Goal: Check status: Check status

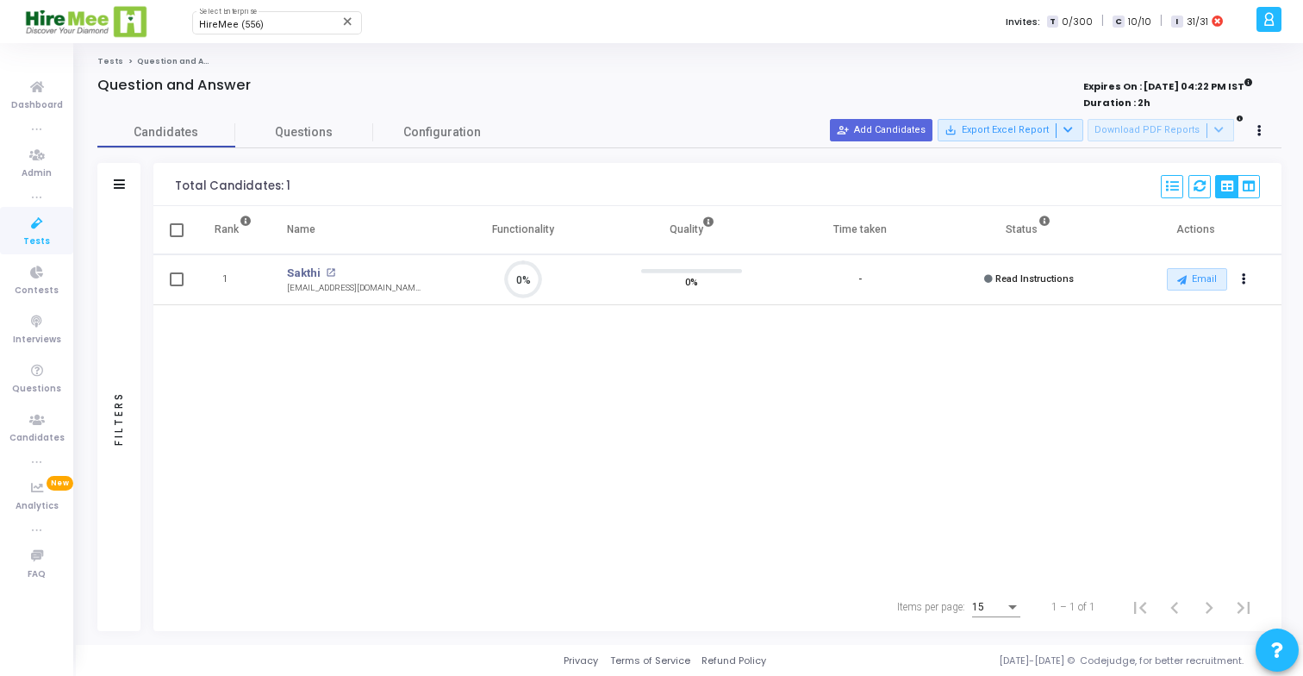
scroll to position [36, 44]
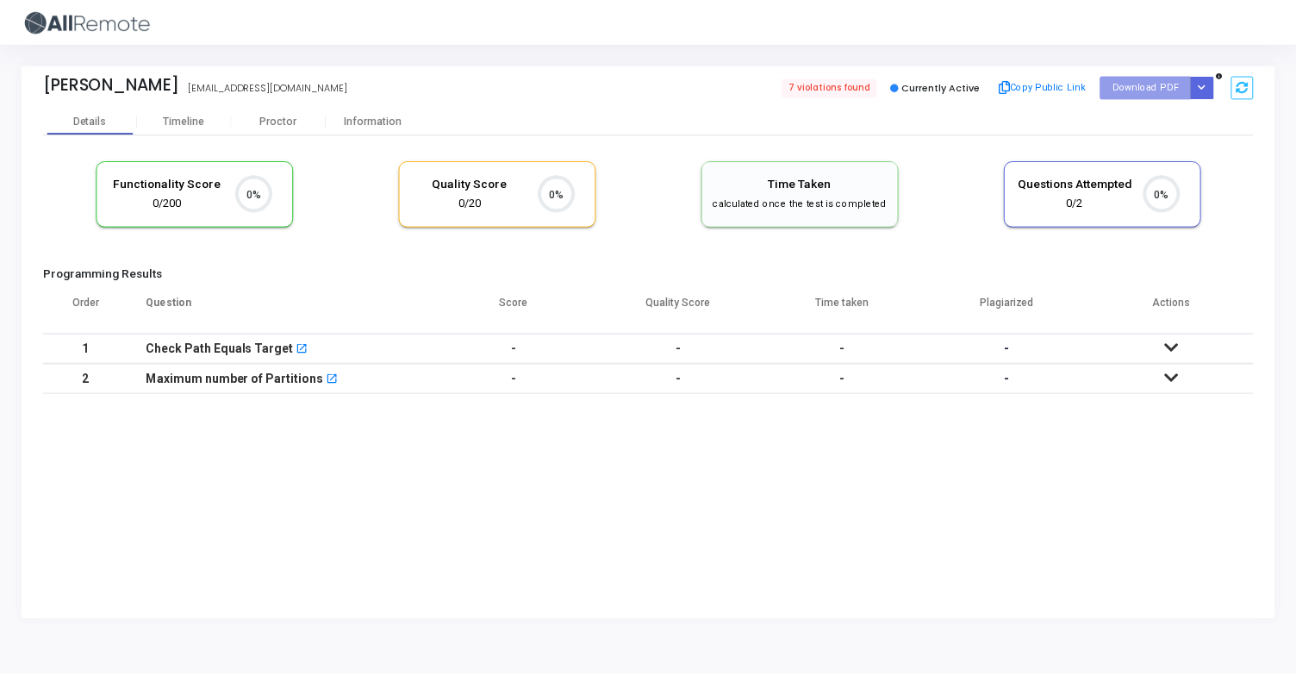
scroll to position [36, 44]
click at [183, 119] on div "Timeline" at bounding box center [185, 121] width 41 height 13
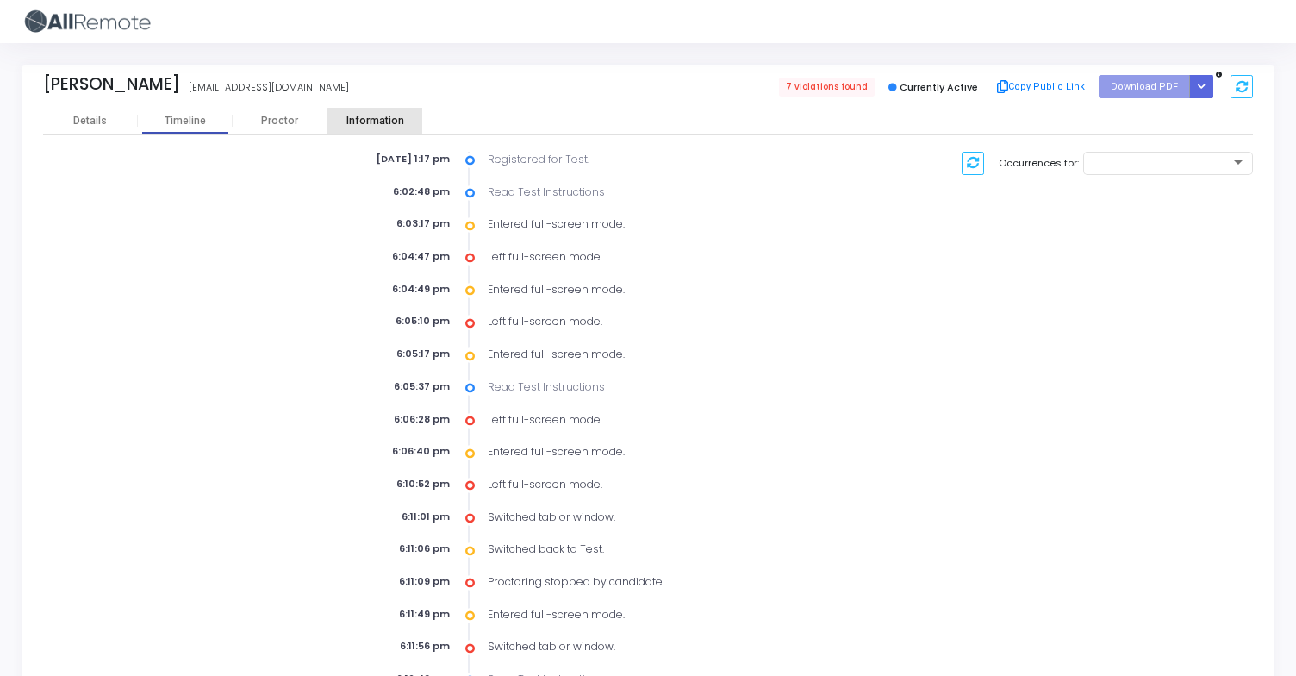
click at [391, 127] on div "Information" at bounding box center [374, 121] width 95 height 26
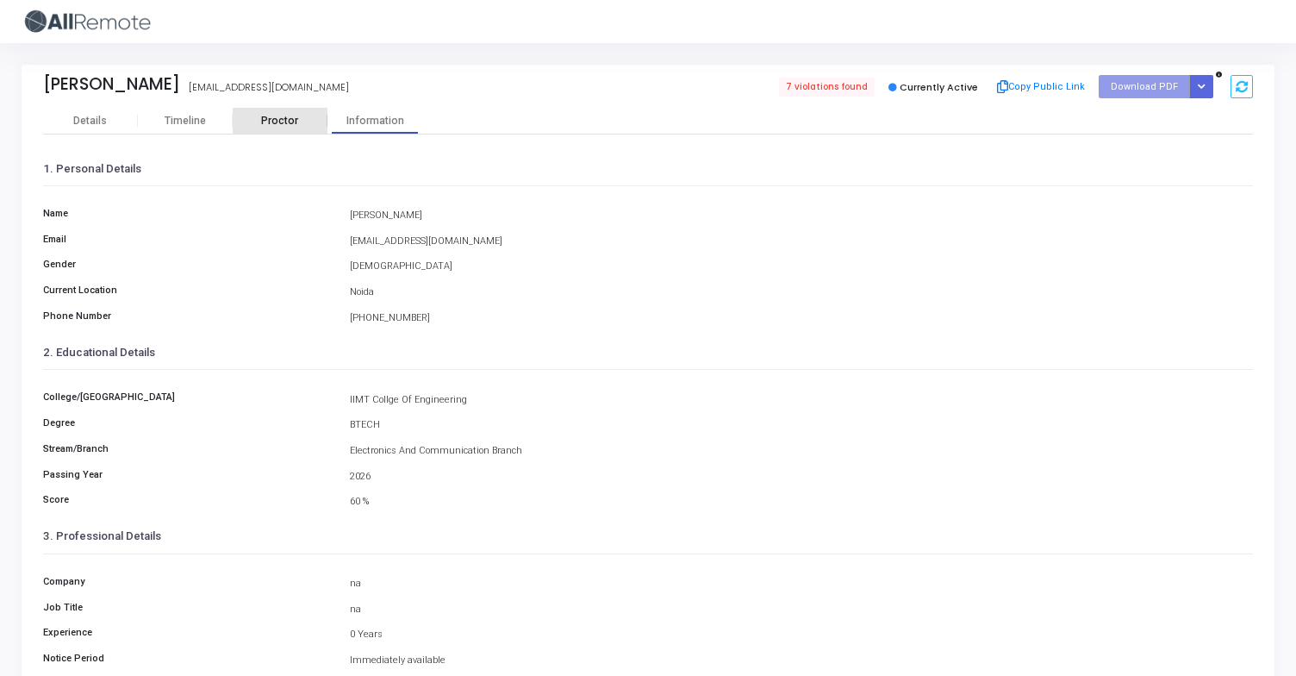
click at [279, 117] on div "Proctor" at bounding box center [280, 121] width 95 height 13
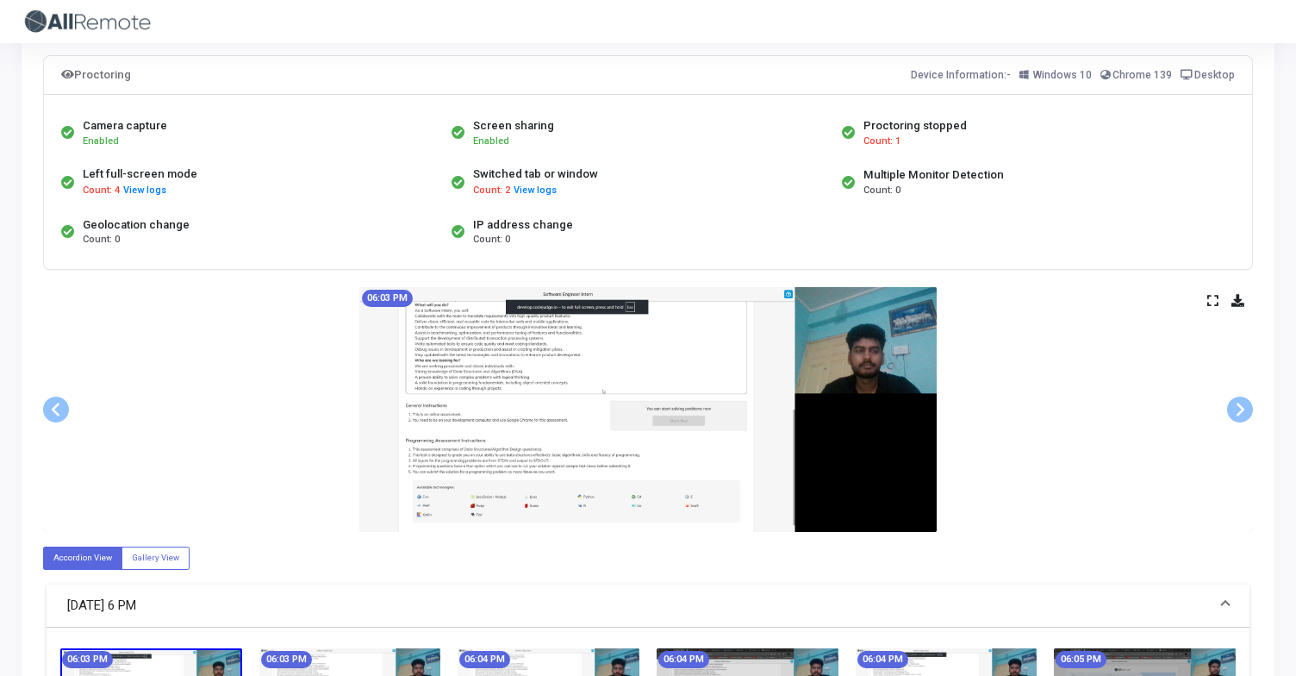
scroll to position [84, 0]
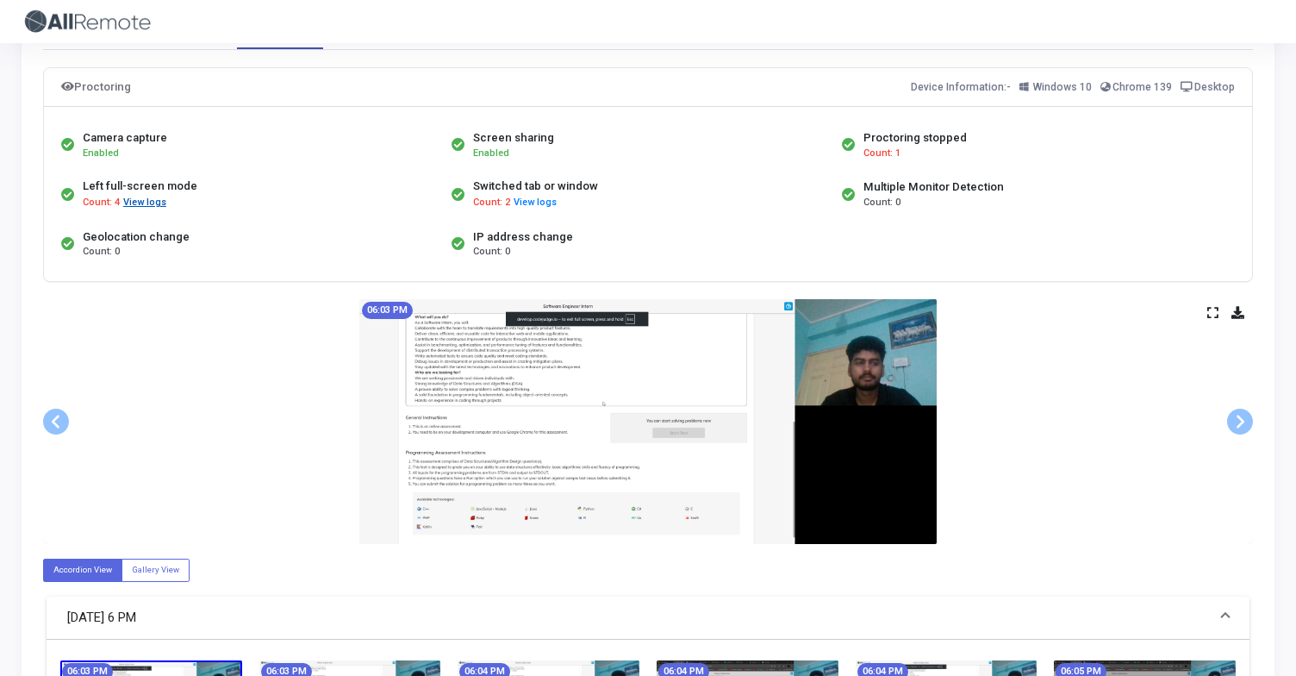
click at [146, 201] on button "View logs" at bounding box center [144, 203] width 45 height 16
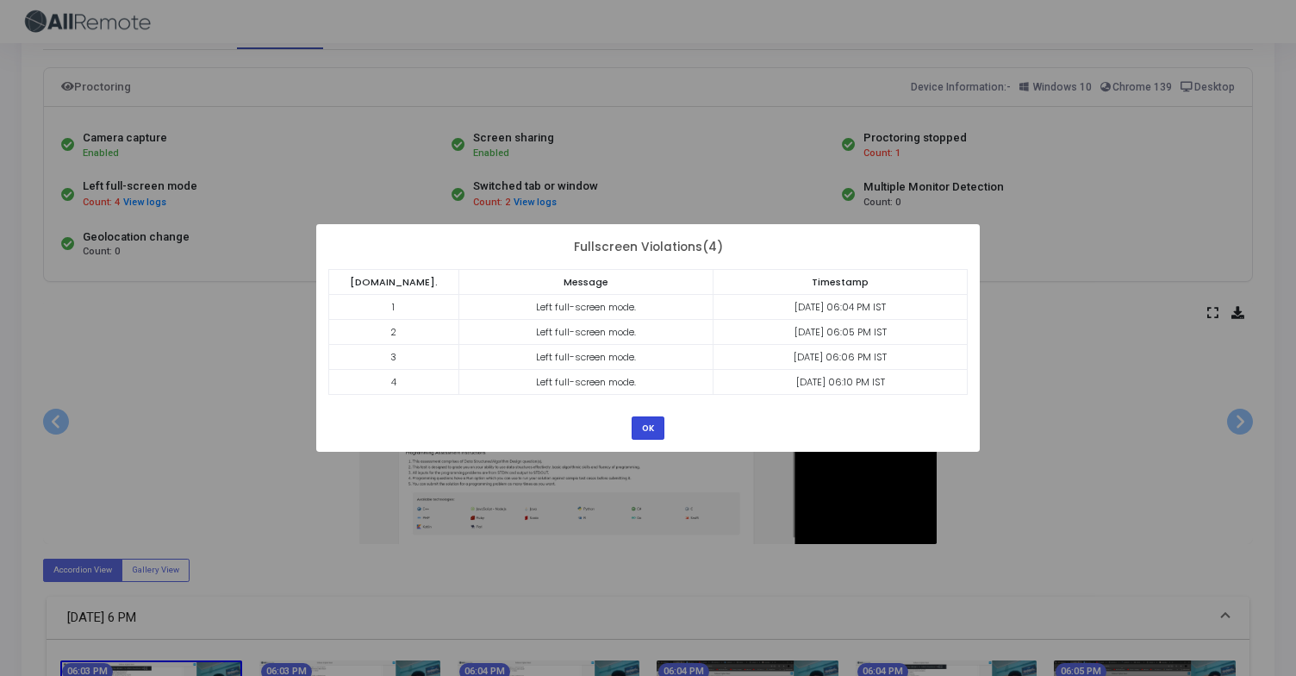
click at [647, 426] on button "OK" at bounding box center [648, 427] width 33 height 23
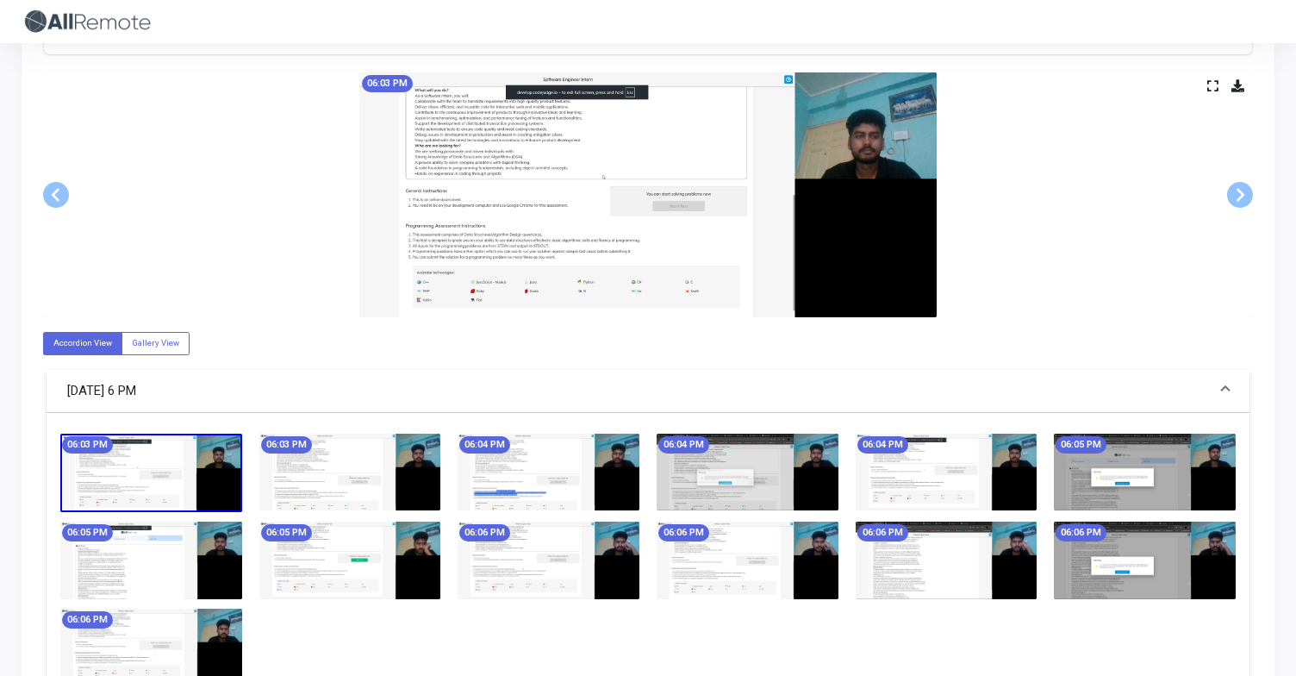
scroll to position [312, 0]
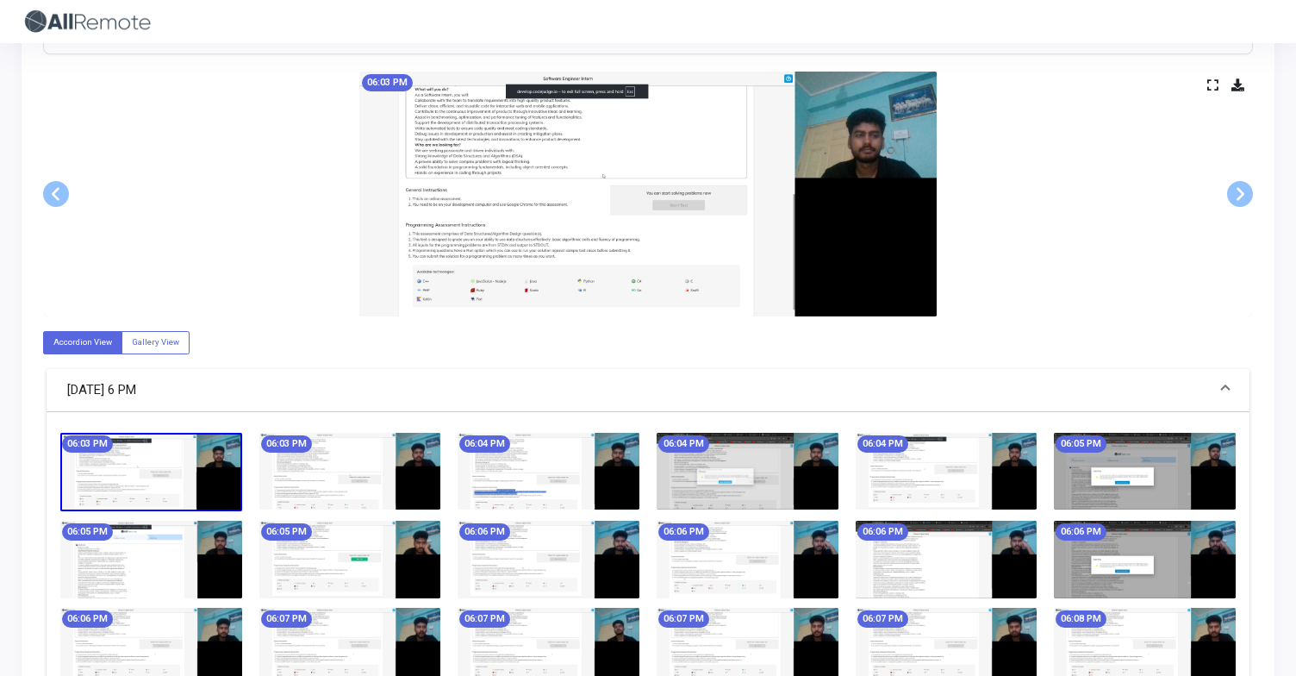
click at [497, 487] on img at bounding box center [549, 471] width 182 height 77
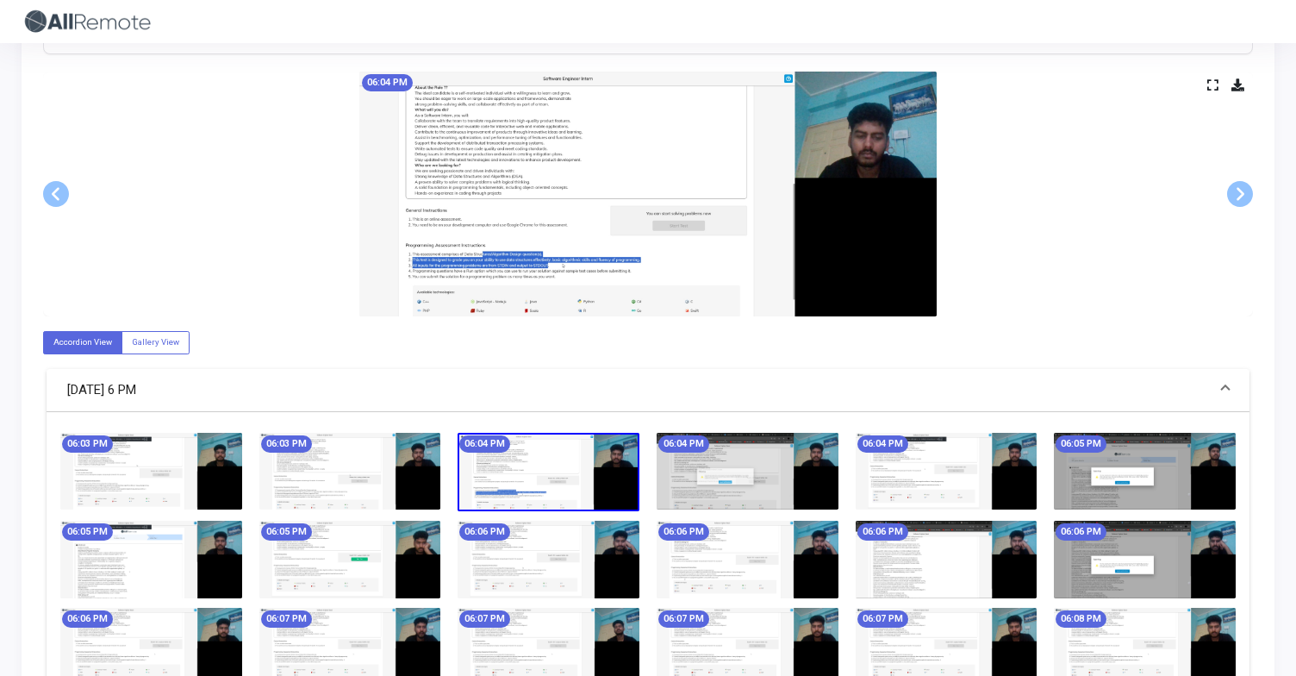
click at [701, 483] on img at bounding box center [748, 471] width 182 height 77
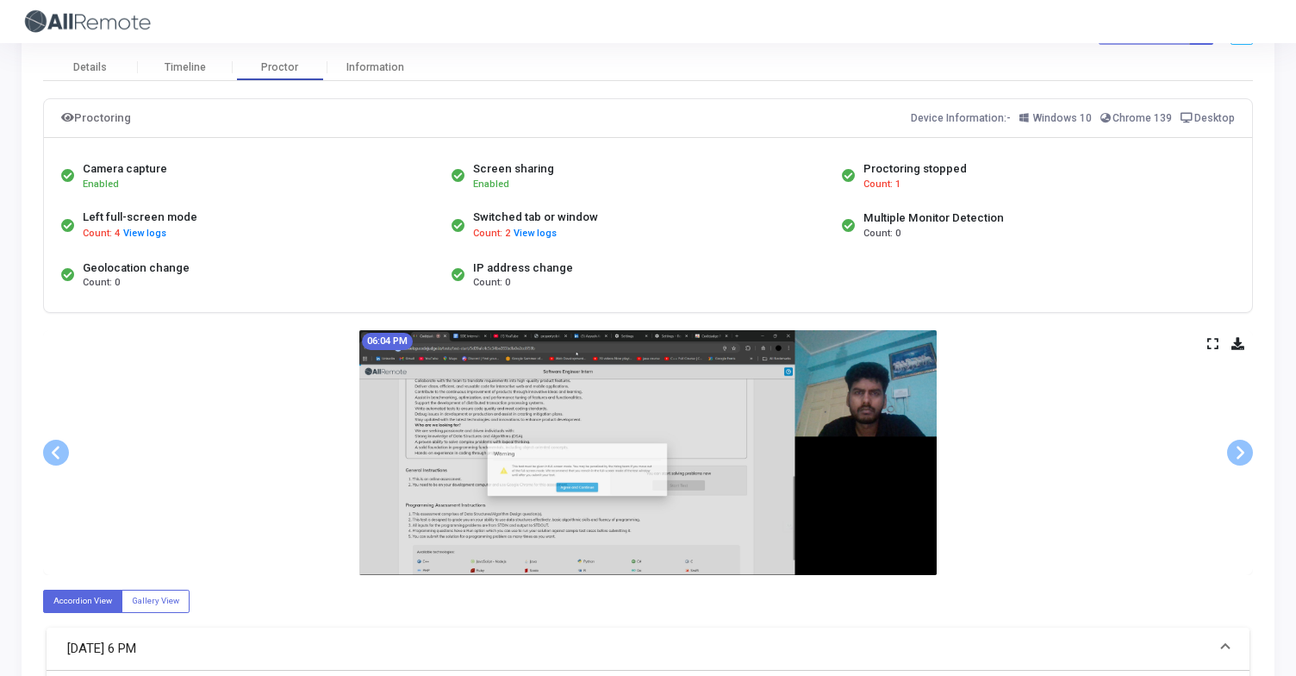
scroll to position [0, 0]
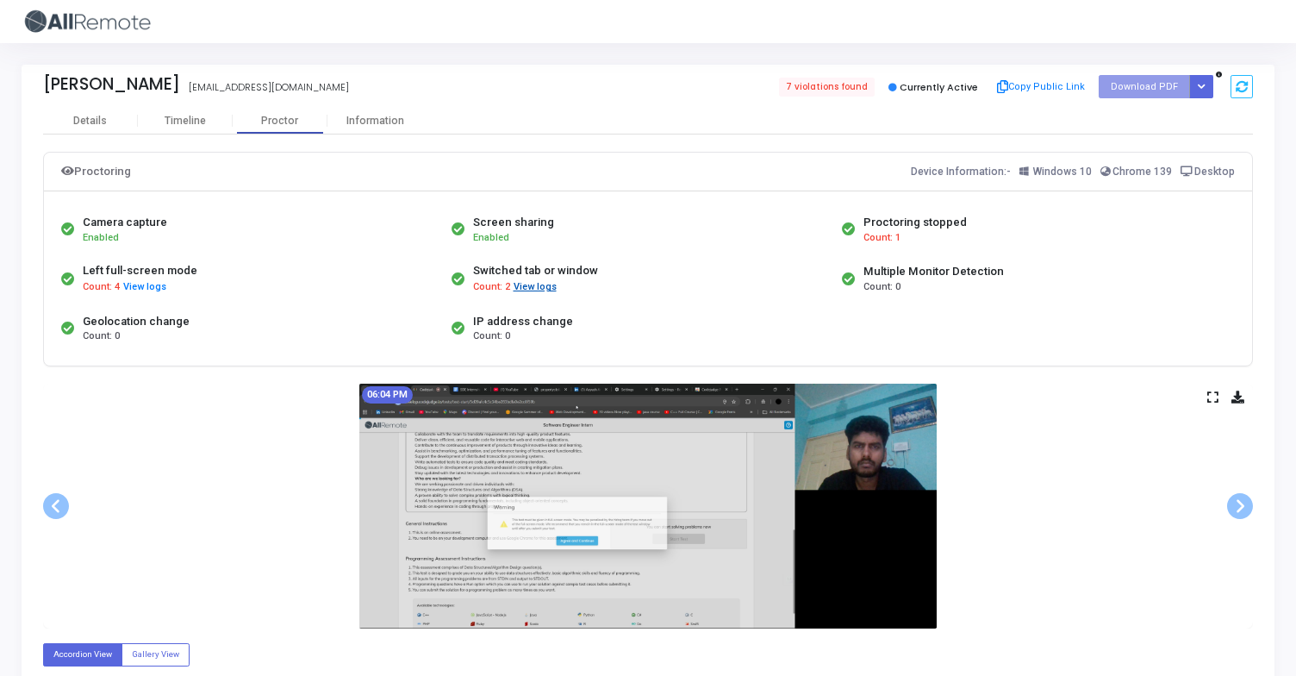
click at [538, 290] on button "View logs" at bounding box center [535, 287] width 45 height 16
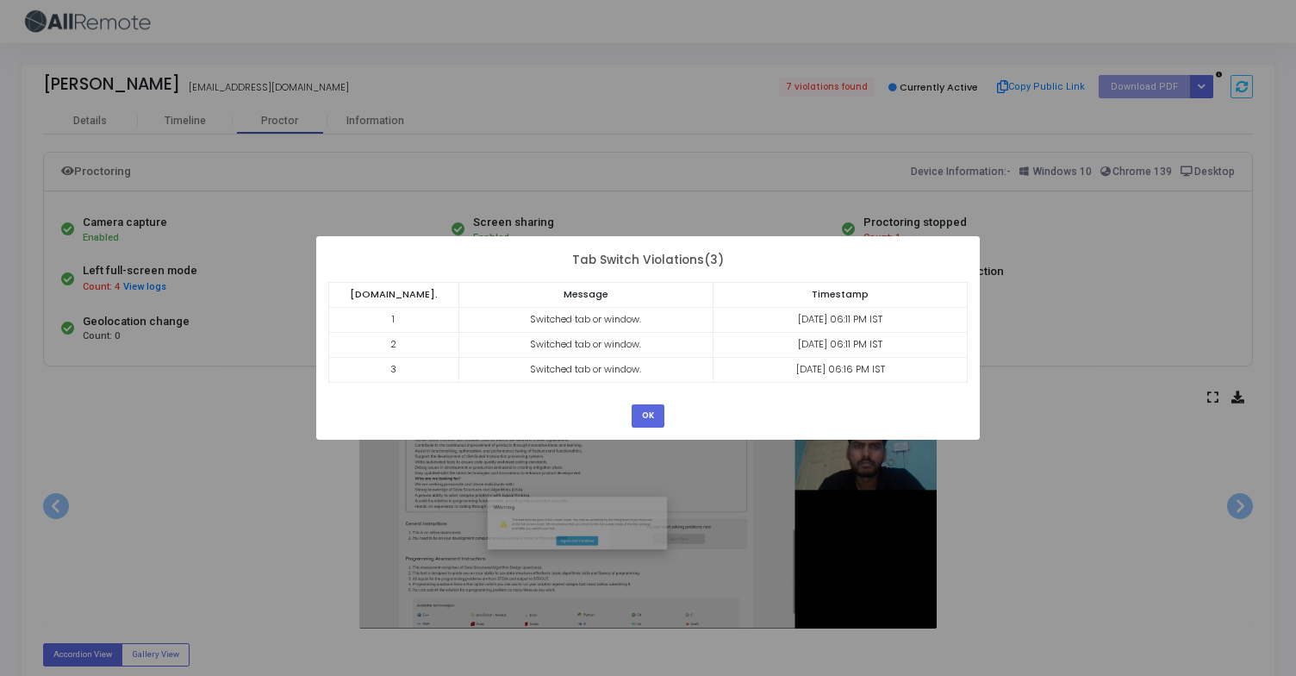
click at [639, 275] on body "Aayush Arunam aayushroy813@gmail.com 7 violations found Currently Active Copy P…" at bounding box center [648, 338] width 1296 height 676
click at [649, 411] on button "OK" at bounding box center [648, 415] width 33 height 23
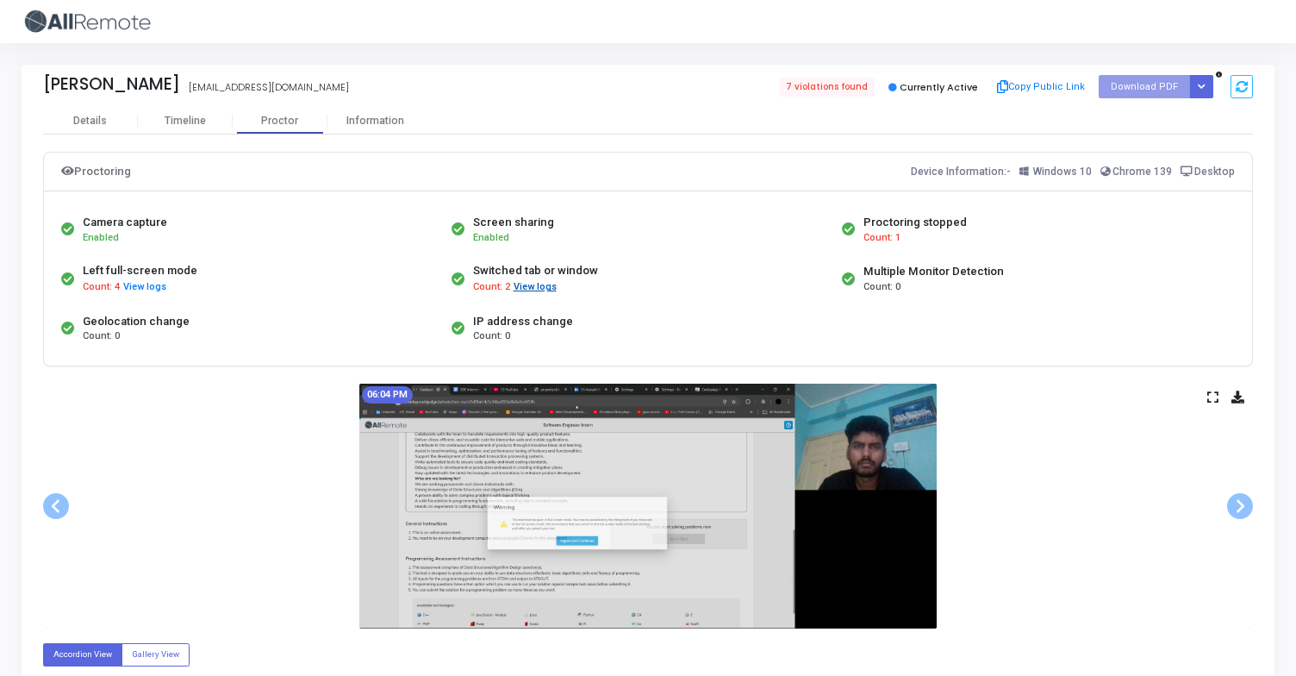
click at [533, 285] on button "View logs" at bounding box center [535, 287] width 45 height 16
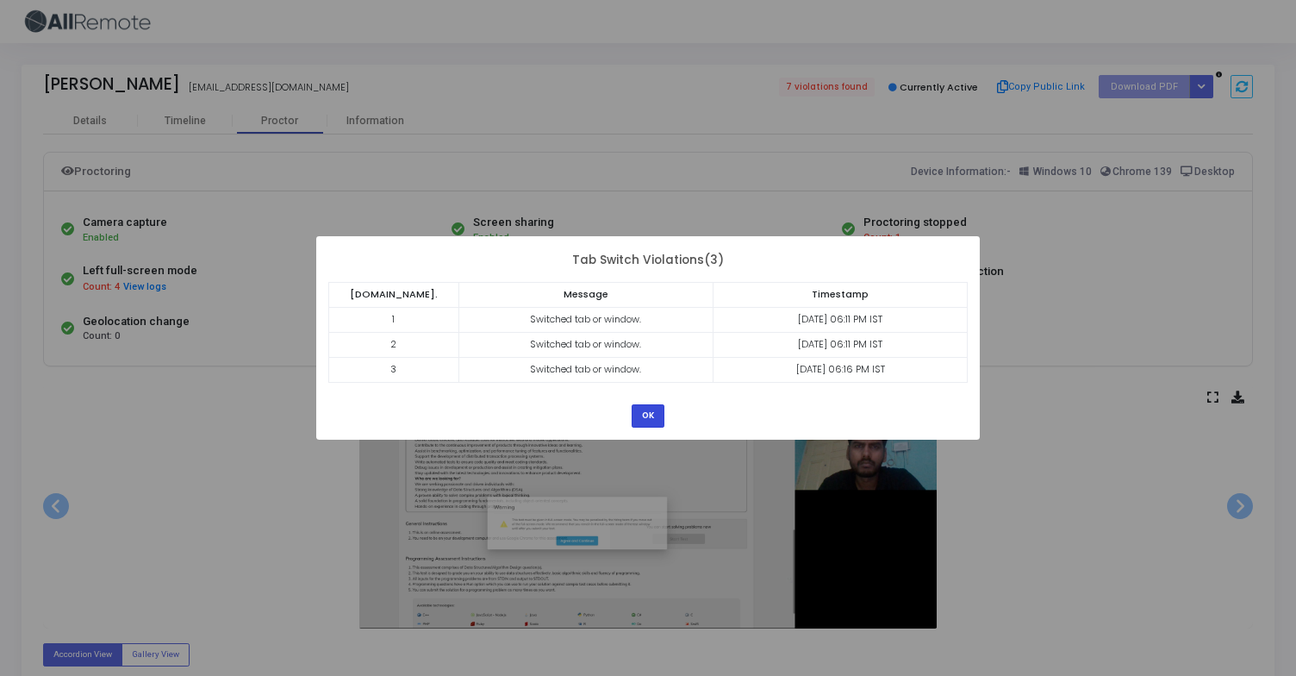
click at [655, 413] on button "OK" at bounding box center [648, 415] width 33 height 23
